Goal: Task Accomplishment & Management: Complete application form

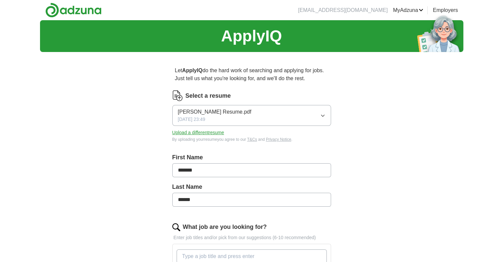
click at [328, 115] on button "Quinton Bryant Resume.pdf 08/09/2025, 23:49" at bounding box center [251, 115] width 159 height 21
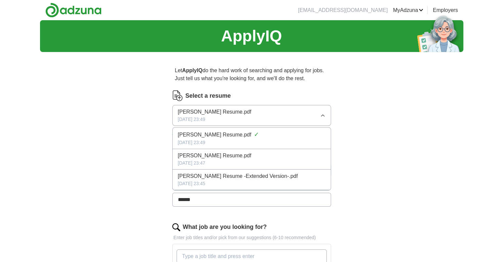
click at [163, 143] on div "Let ApplyIQ do the hard work of searching and applying for jobs. Just tell us w…" at bounding box center [252, 250] width 212 height 387
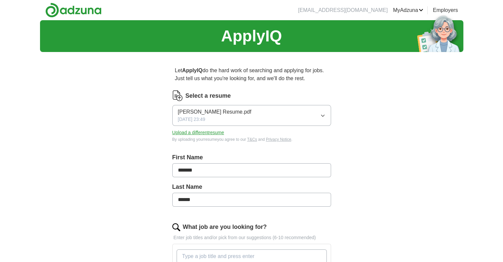
click at [326, 113] on button "Quinton Bryant Resume.pdf 08/09/2025, 23:49" at bounding box center [251, 115] width 159 height 21
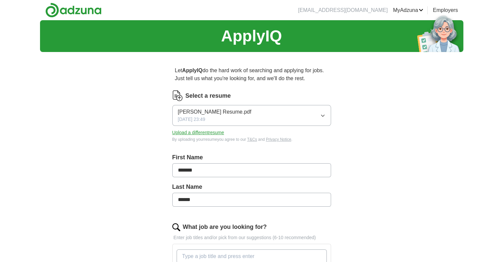
click at [210, 130] on button "Upload a different resume" at bounding box center [198, 132] width 52 height 7
click at [279, 113] on span "Quinton Bryant Resume -Extended Version-.pdf" at bounding box center [238, 112] width 120 height 8
drag, startPoint x: 310, startPoint y: 178, endPoint x: 137, endPoint y: 180, distance: 172.4
click at [315, 110] on button "Quinton Bryant Resume -Extended Version-.pdf 08/10/2025, 21:05" at bounding box center [251, 115] width 159 height 21
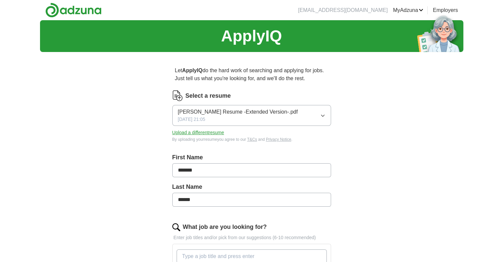
click at [205, 131] on button "Upload a different resume" at bounding box center [198, 132] width 52 height 7
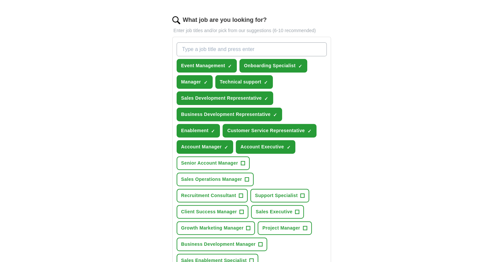
scroll to position [198, 0]
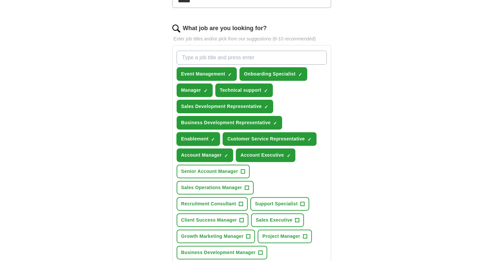
click at [0, 0] on span "×" at bounding box center [0, 0] width 0 height 0
click at [286, 203] on span "Support Specialist" at bounding box center [276, 203] width 43 height 7
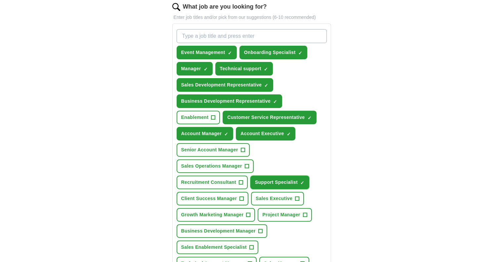
scroll to position [232, 0]
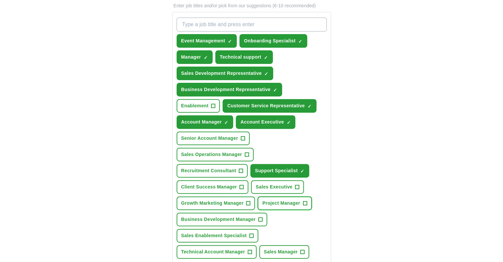
click at [278, 199] on span "Project Manager" at bounding box center [281, 202] width 38 height 7
click at [186, 187] on span "Client Success Manager" at bounding box center [209, 186] width 56 height 7
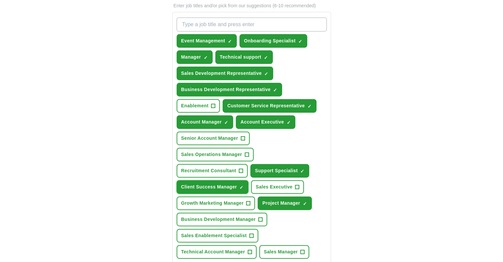
click at [196, 184] on span "Client Success Manager" at bounding box center [209, 186] width 56 height 7
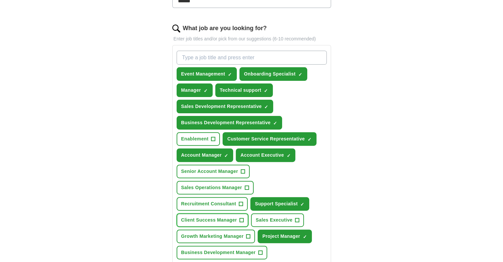
scroll to position [265, 0]
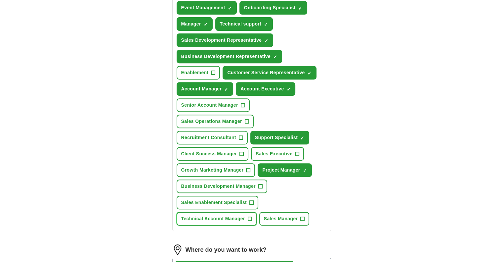
click at [199, 215] on span "Technical Account Manager" at bounding box center [213, 218] width 64 height 7
click at [205, 201] on span "Sales Enablement Specialist" at bounding box center [214, 202] width 66 height 7
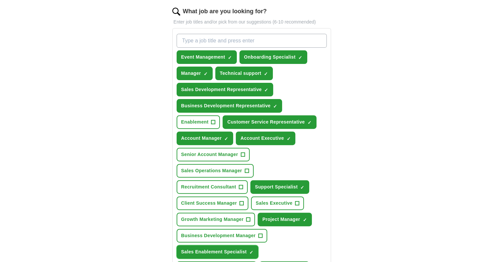
scroll to position [232, 0]
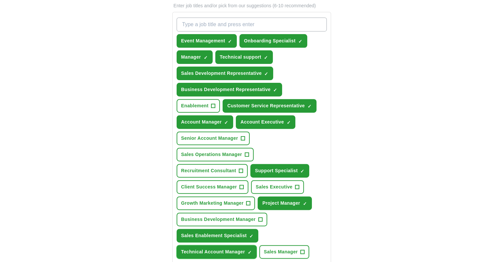
click at [251, 250] on span "✓ ×" at bounding box center [250, 252] width 4 height 4
click at [0, 0] on span "×" at bounding box center [0, 0] width 0 height 0
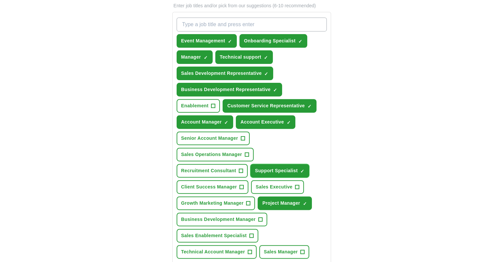
click at [0, 0] on span "×" at bounding box center [0, 0] width 0 height 0
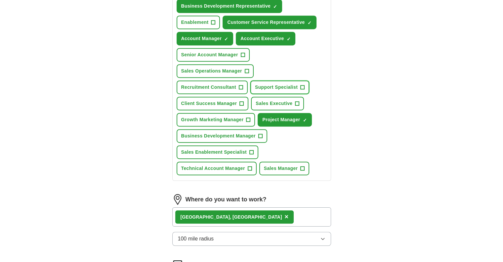
scroll to position [397, 0]
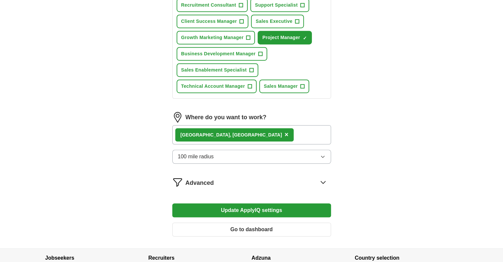
click at [240, 204] on button "Update ApplyIQ settings" at bounding box center [251, 210] width 159 height 14
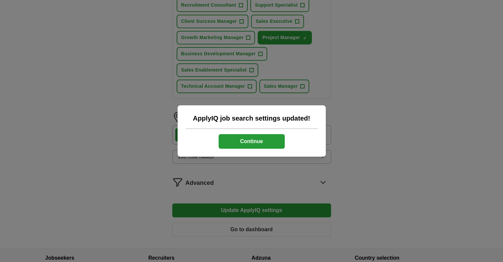
click at [250, 139] on button "Continue" at bounding box center [252, 141] width 66 height 15
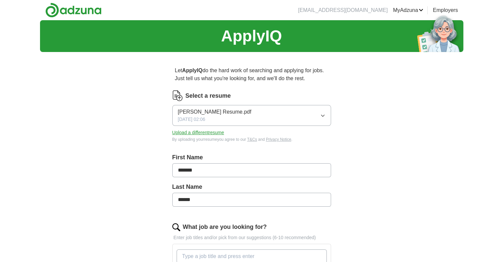
click at [412, 6] on link "MyAdzuna" at bounding box center [408, 10] width 30 height 8
click at [0, 0] on link "ApplyIQ" at bounding box center [0, 0] width 0 height 0
